Goal: Information Seeking & Learning: Learn about a topic

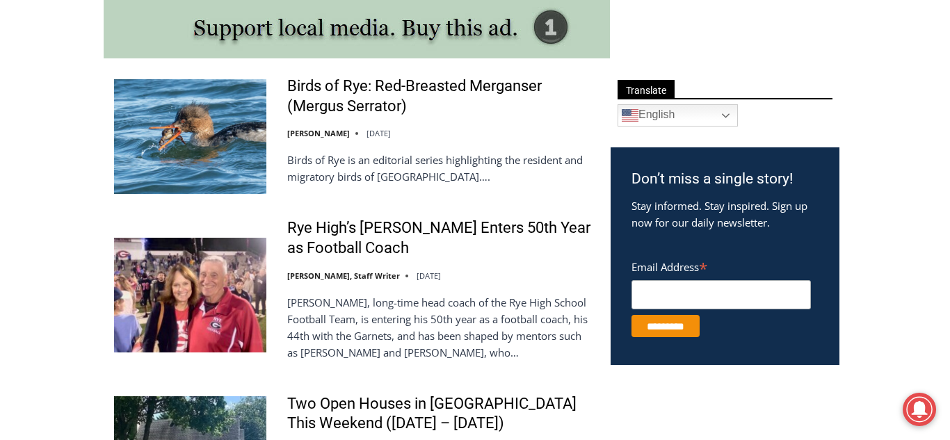
scroll to position [765, 0]
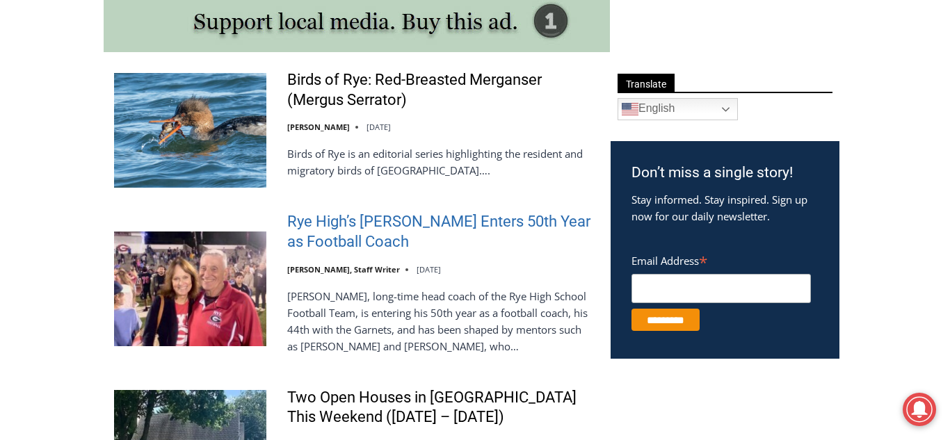
click at [427, 218] on link "Rye High’s [PERSON_NAME] Enters 50th Year as Football Coach" at bounding box center [439, 232] width 305 height 40
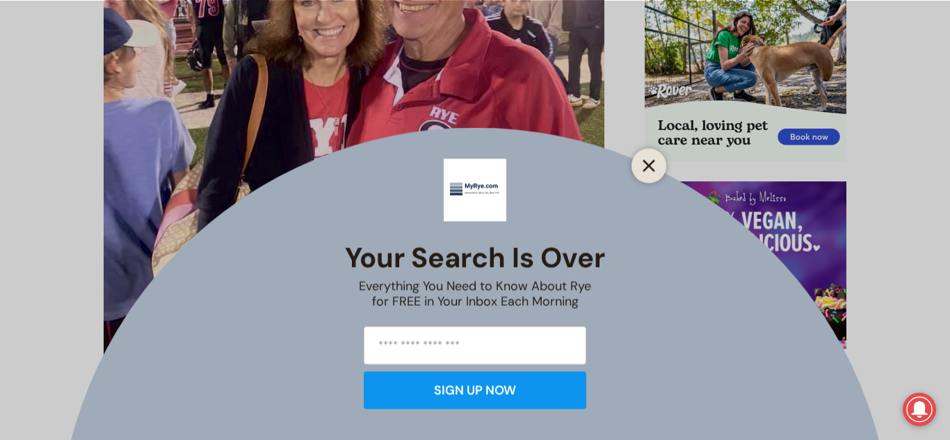
click at [653, 167] on icon "Close" at bounding box center [649, 165] width 13 height 13
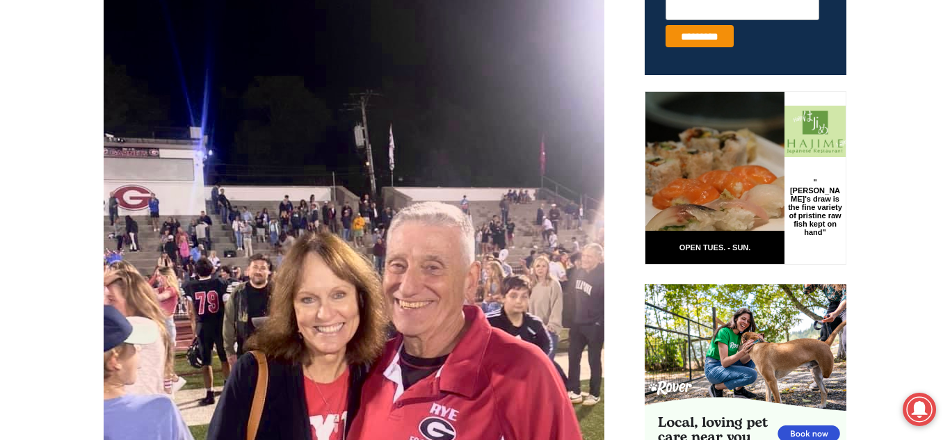
scroll to position [530, 0]
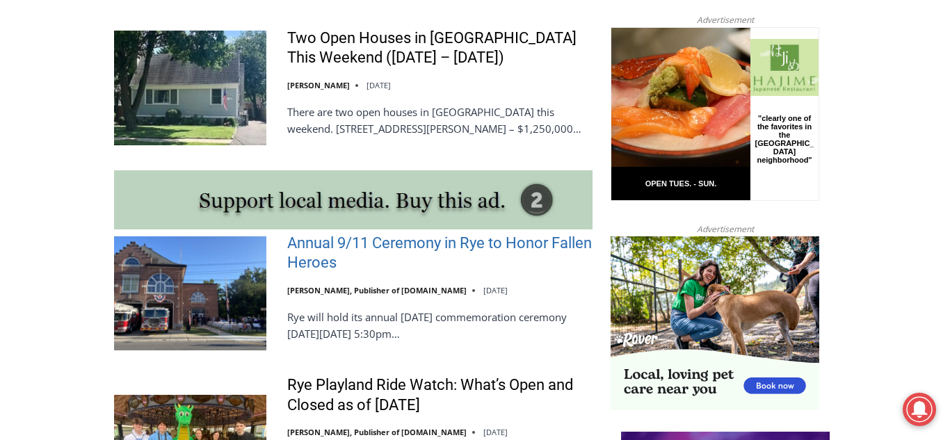
click at [487, 241] on link "Annual 9/11 Ceremony in Rye to Honor Fallen Heroes" at bounding box center [439, 254] width 305 height 40
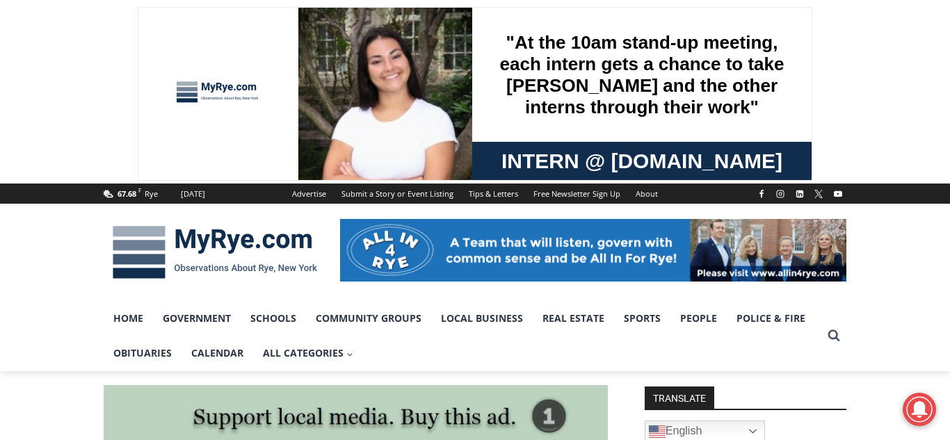
drag, startPoint x: 949, startPoint y: 38, endPoint x: 950, endPoint y: -61, distance: 98.1
